Goal: Book appointment/travel/reservation

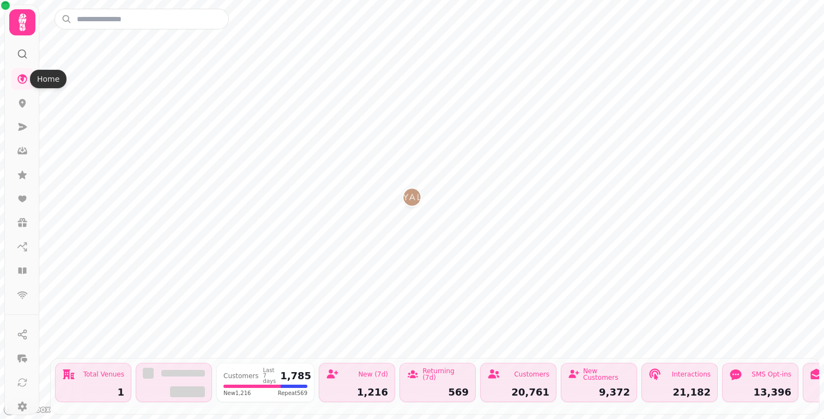
click at [22, 33] on div at bounding box center [22, 22] width 26 height 26
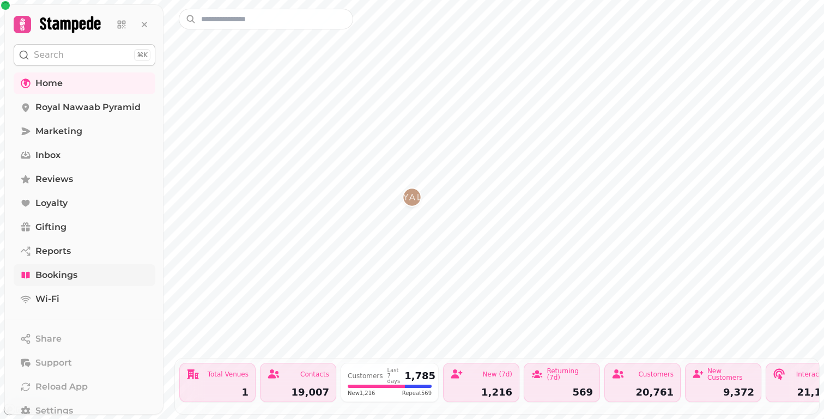
click at [57, 275] on span "Bookings" at bounding box center [56, 275] width 42 height 13
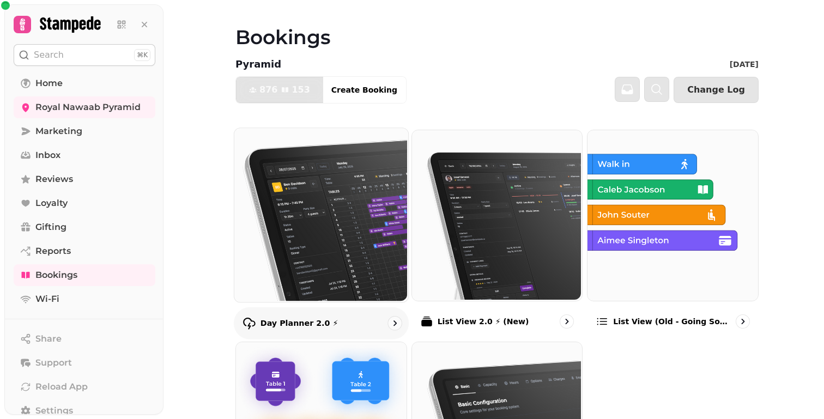
click at [317, 147] on img at bounding box center [320, 214] width 174 height 174
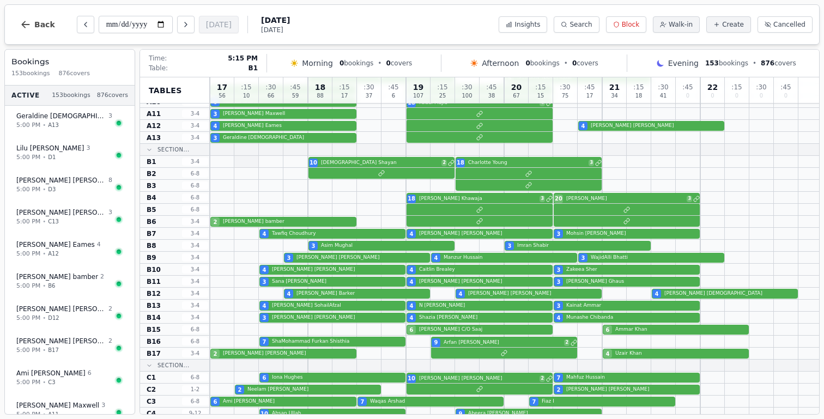
scroll to position [118, 0]
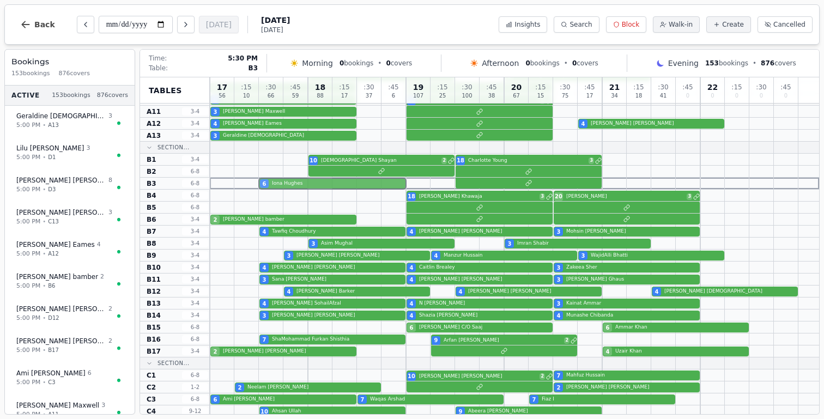
drag, startPoint x: 311, startPoint y: 373, endPoint x: 313, endPoint y: 180, distance: 192.3
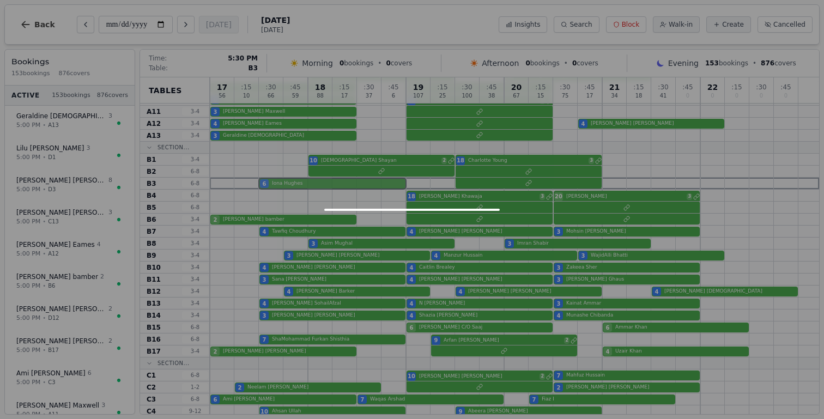
click at [313, 180] on div "17 56 : 15 10 : 30 66 : 45 59 18 88 : 15 17 : 30 37 : 45 6 19 107 : 15 25 : 30 …" at bounding box center [514, 422] width 609 height 925
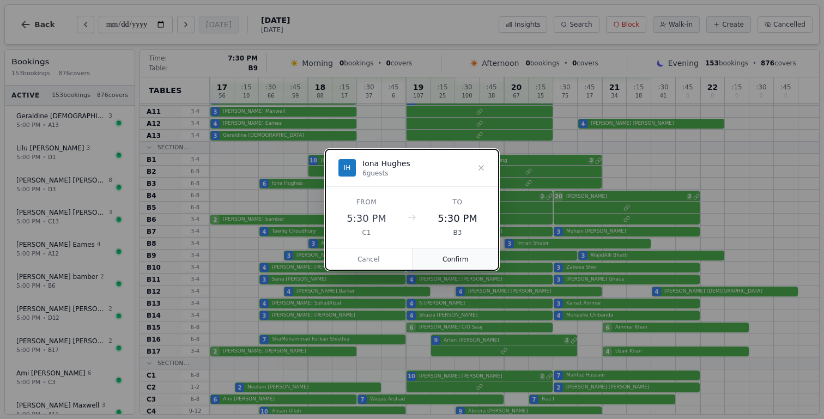
click at [461, 258] on button "Confirm" at bounding box center [455, 259] width 87 height 22
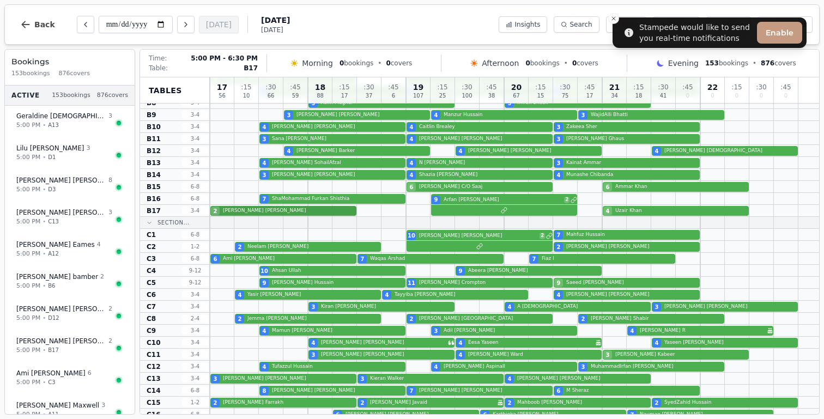
scroll to position [279, 0]
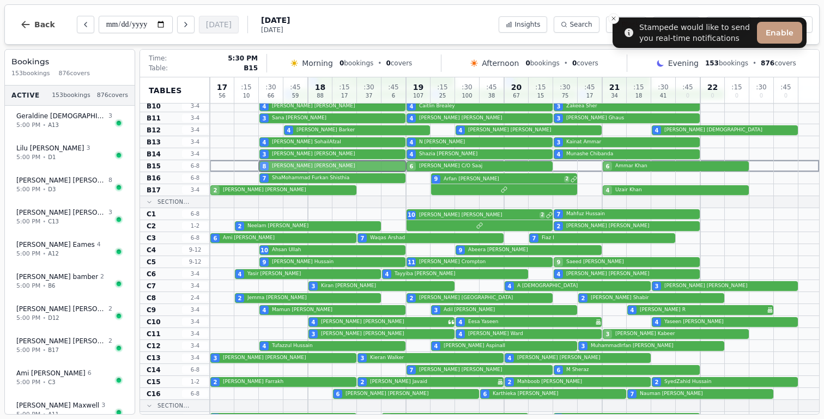
drag, startPoint x: 313, startPoint y: 371, endPoint x: 322, endPoint y: 162, distance: 208.9
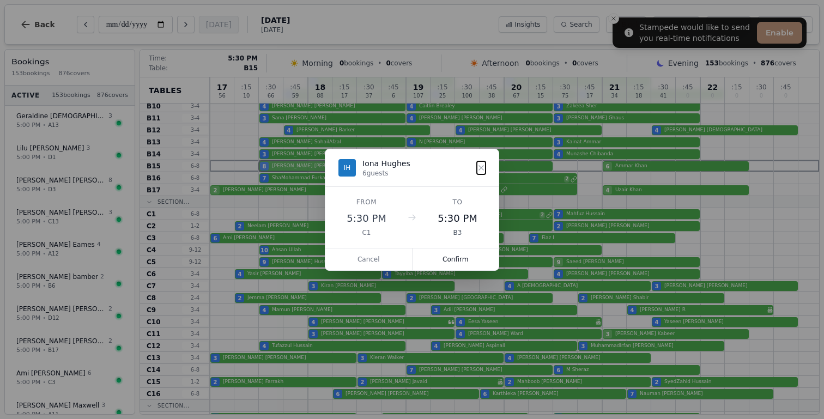
click at [322, 162] on div "17 56 : 15 10 : 30 66 : 45 59 18 88 : 15 17 : 30 37 : 45 6 19 107 : 15 25 : 30 …" at bounding box center [514, 260] width 609 height 925
